Goal: Find specific page/section: Find specific page/section

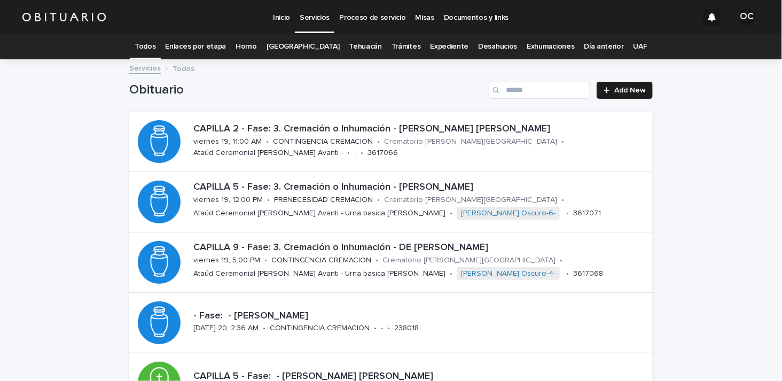
click at [310, 47] on link "[GEOGRAPHIC_DATA]" at bounding box center [302, 46] width 73 height 25
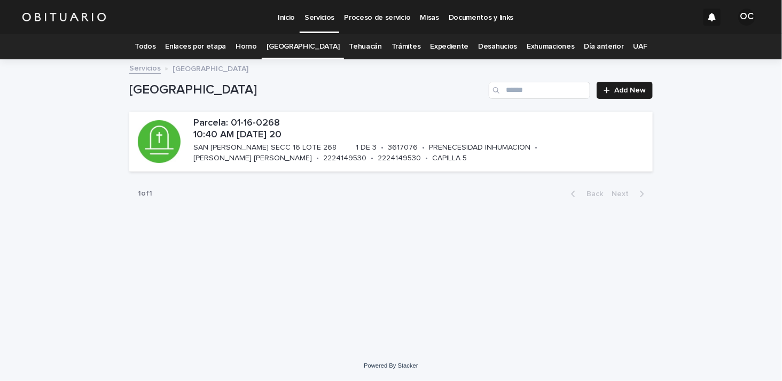
click at [155, 48] on link "Todos" at bounding box center [145, 46] width 21 height 25
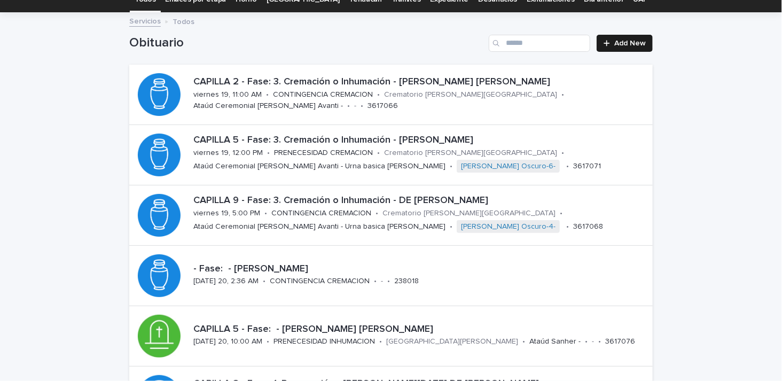
scroll to position [28, 0]
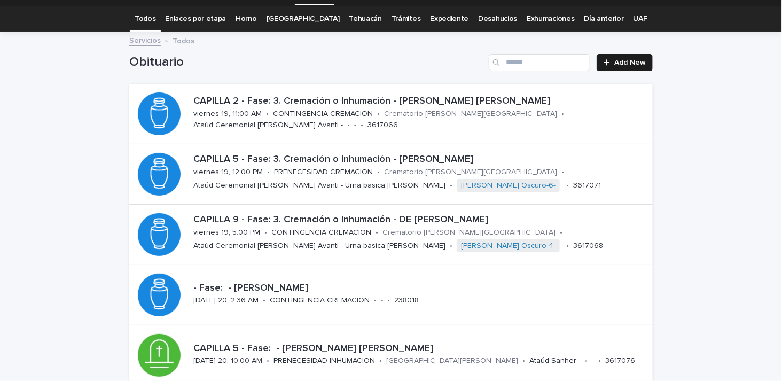
click at [434, 20] on link "Expediente" at bounding box center [449, 18] width 38 height 25
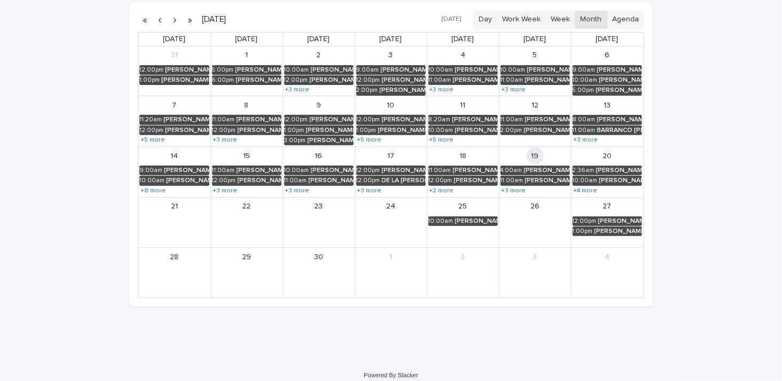
scroll to position [111, 0]
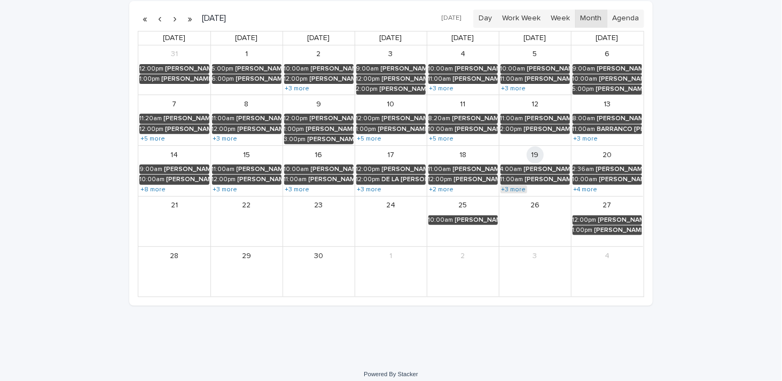
click at [509, 190] on link "+3 more" at bounding box center [513, 189] width 27 height 9
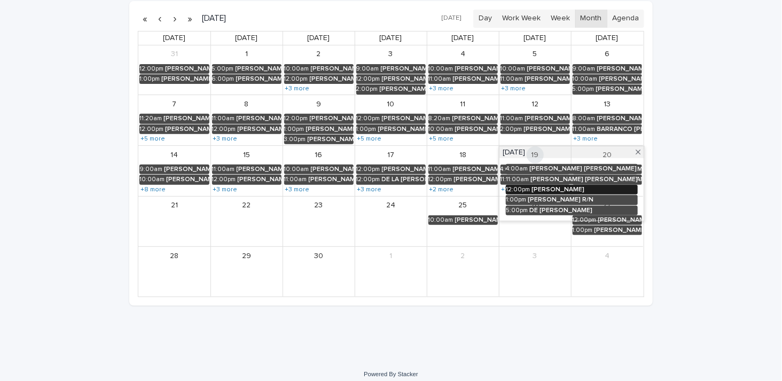
click at [542, 188] on div "[PERSON_NAME]" at bounding box center [584, 189] width 106 height 7
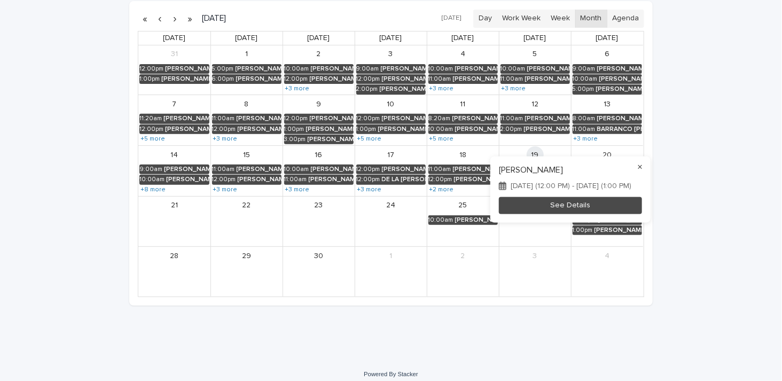
click at [646, 161] on button "×" at bounding box center [639, 166] width 13 height 13
